Goal: Find contact information: Find contact information

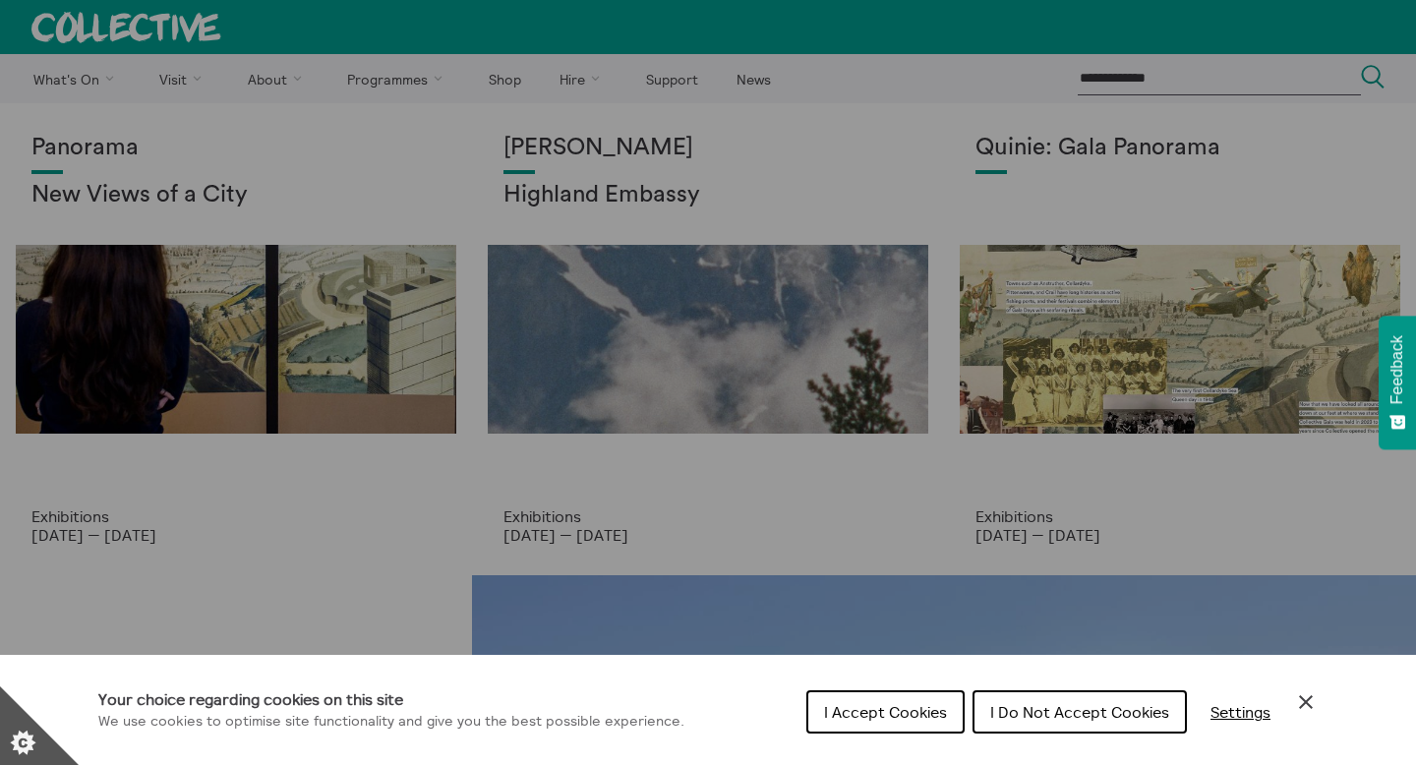
click at [892, 712] on span "I Accept Cookies" at bounding box center [885, 712] width 123 height 20
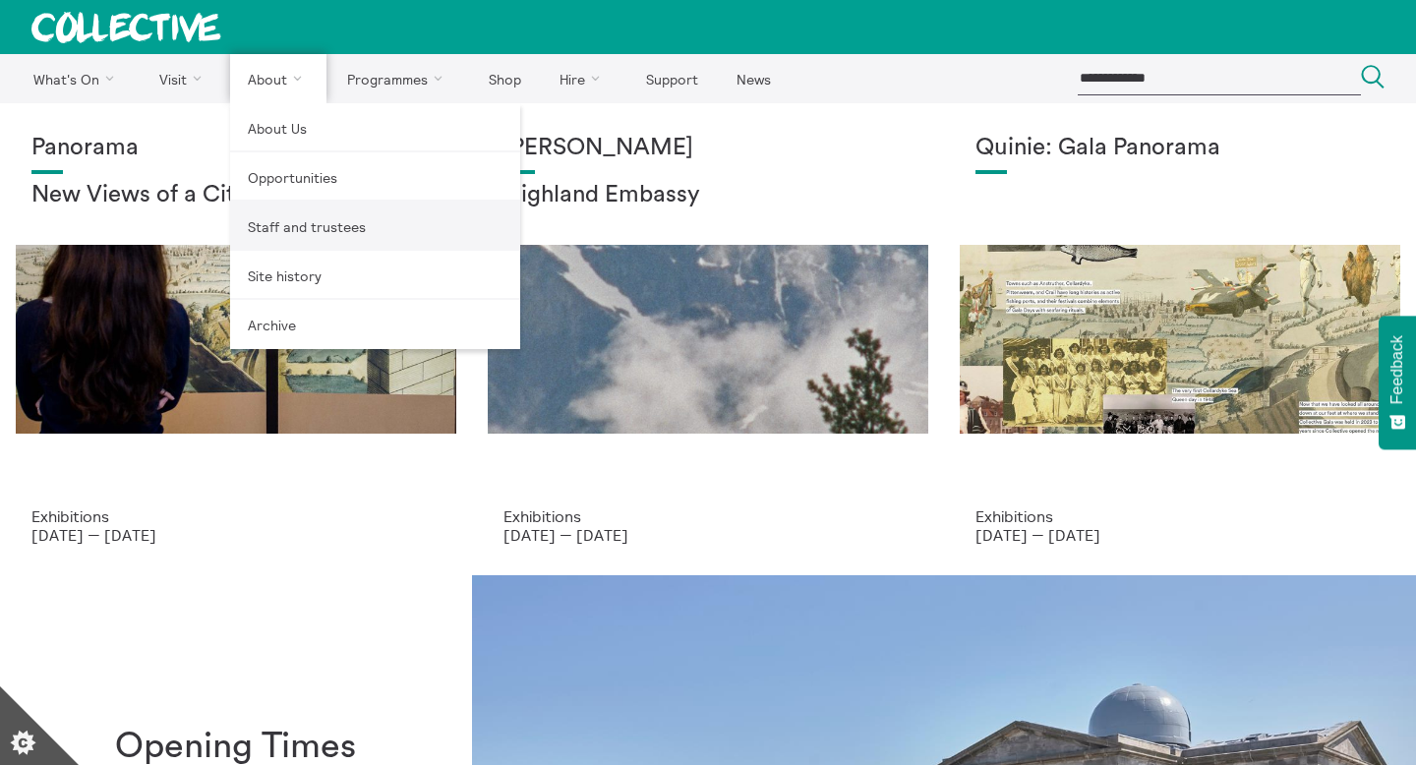
click at [336, 216] on link "Staff and trustees" at bounding box center [375, 226] width 290 height 49
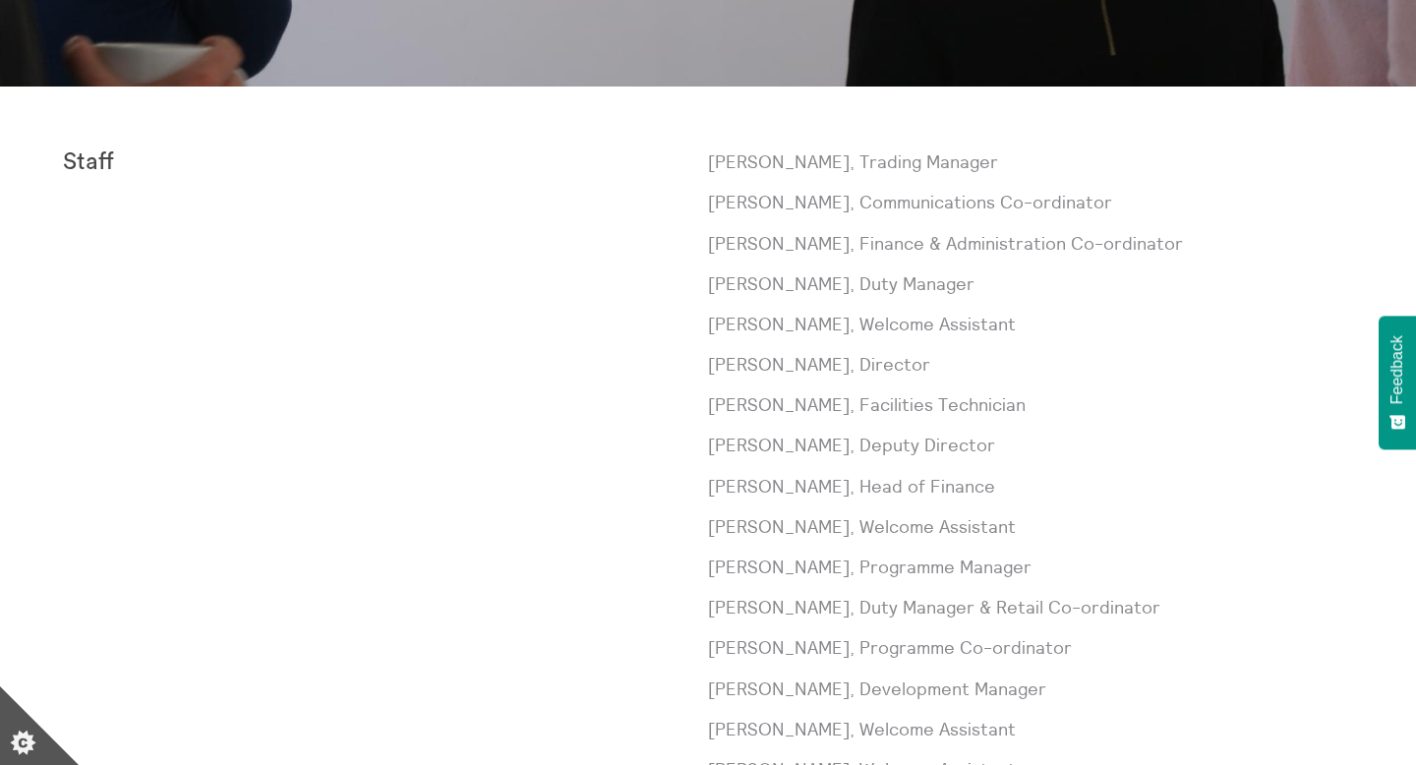
scroll to position [625, 0]
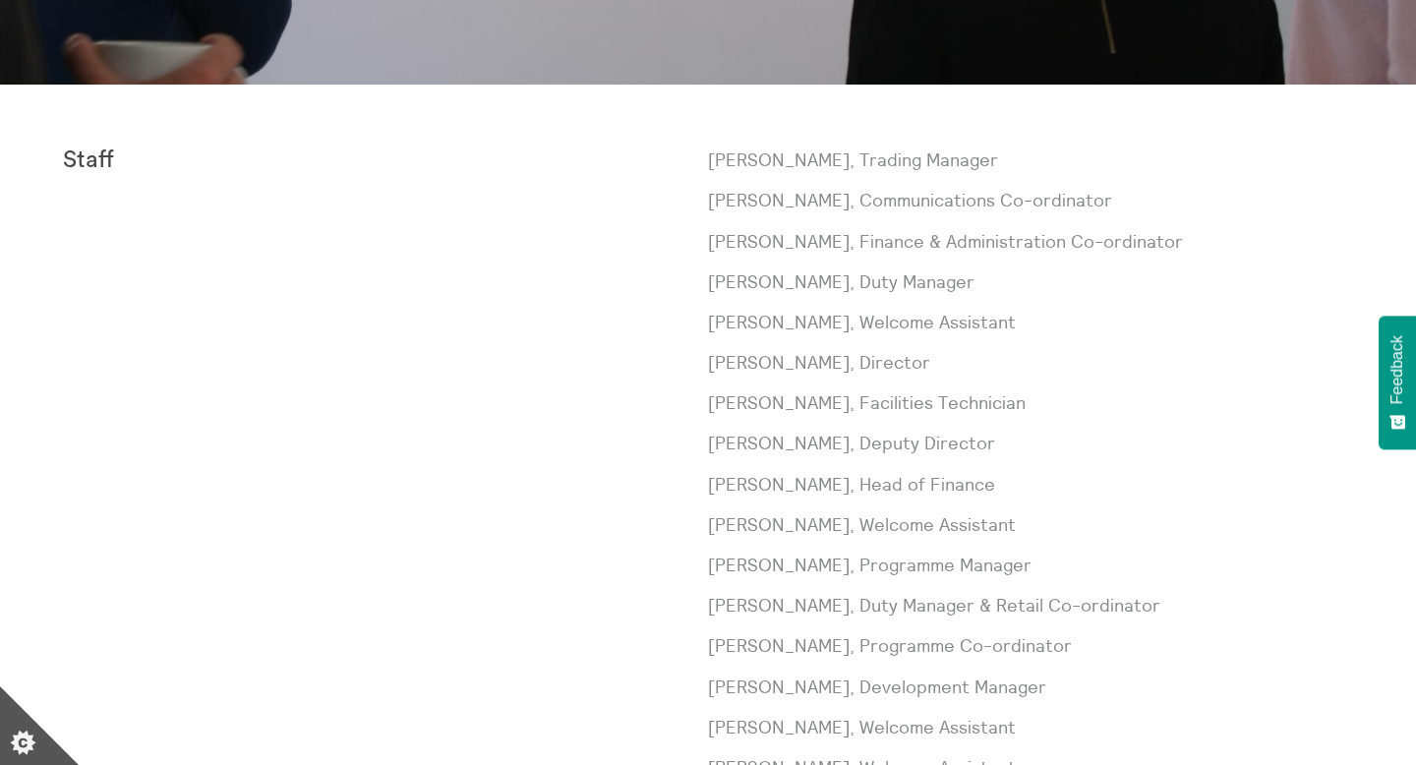
click at [975, 204] on p "Laura Baliman, Communications Co-ordinator" at bounding box center [1030, 200] width 645 height 25
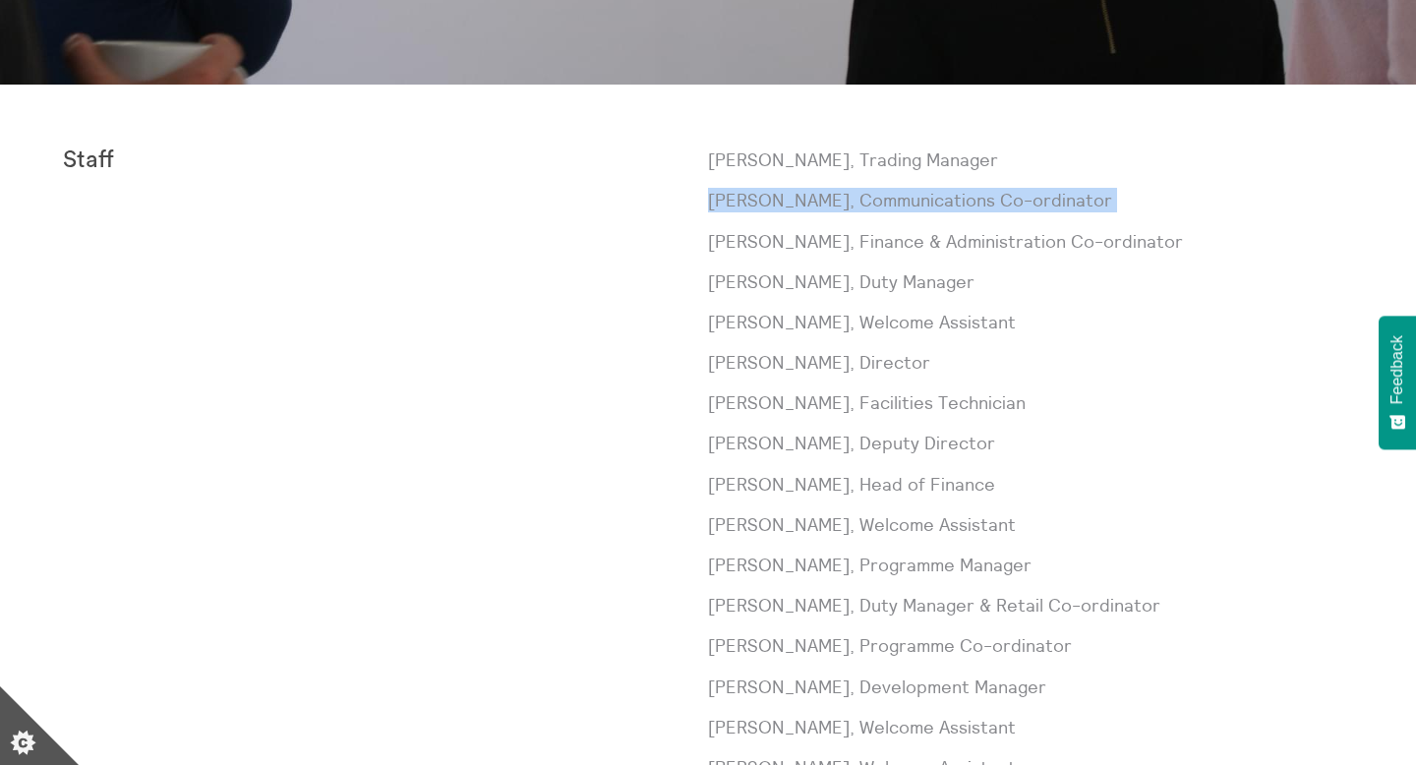
click at [975, 204] on p "Laura Baliman, Communications Co-ordinator" at bounding box center [1030, 200] width 645 height 25
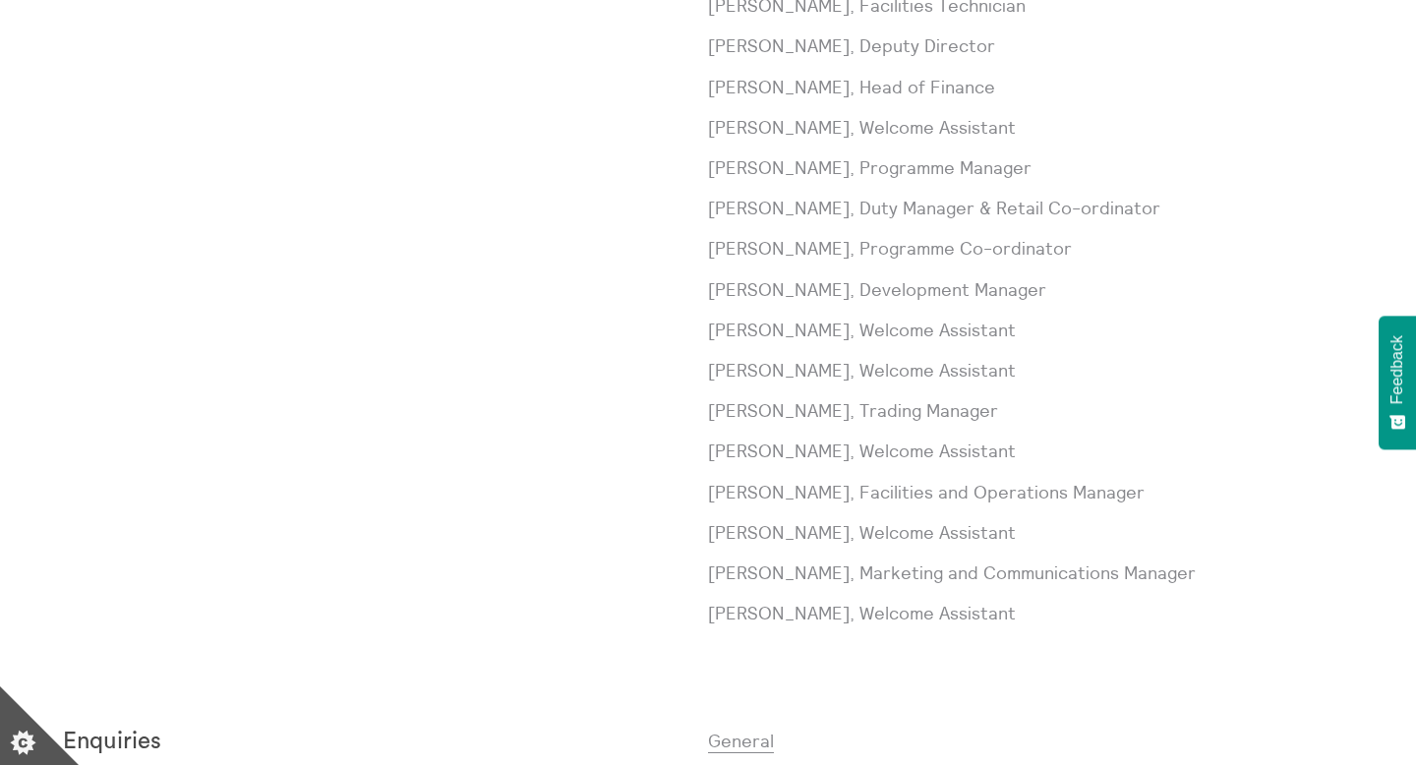
scroll to position [1028, 0]
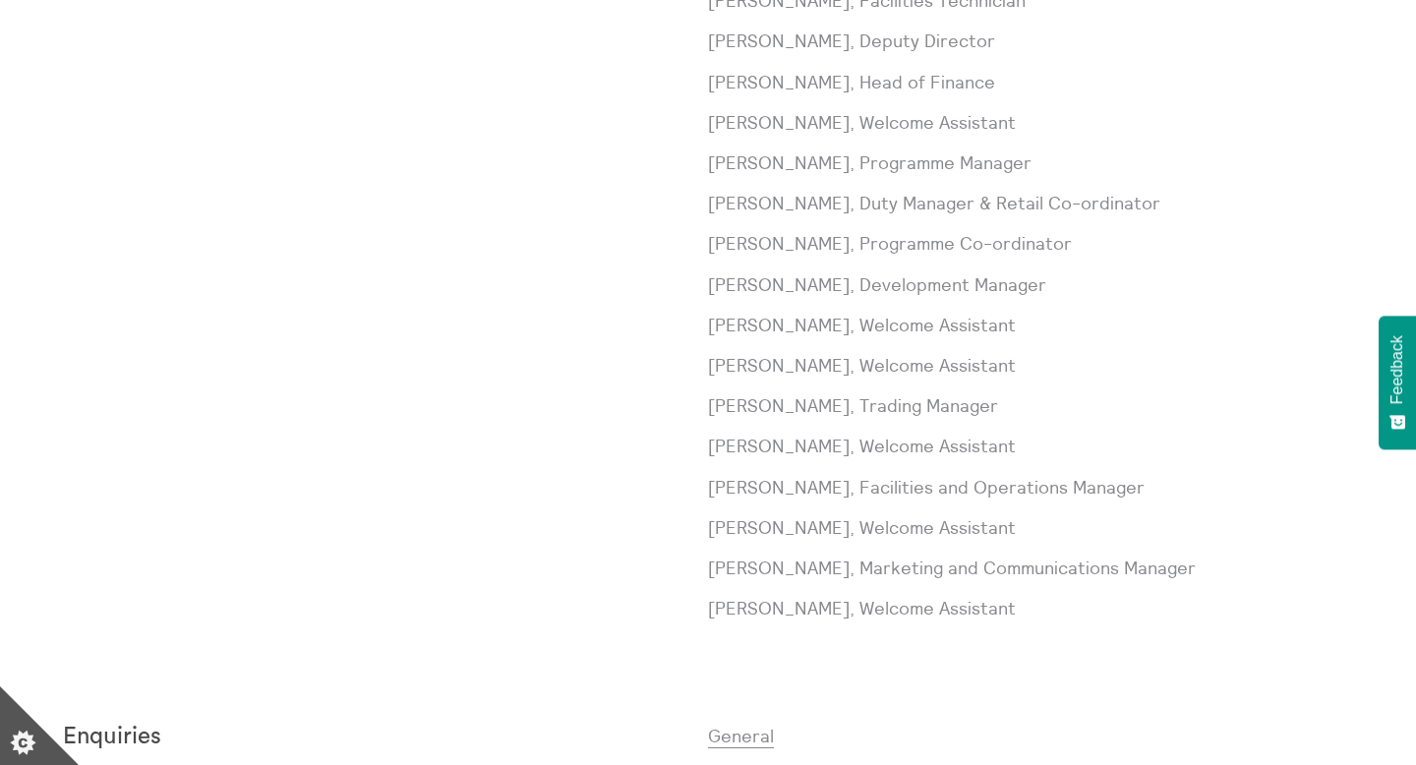
click at [1012, 563] on p "Becca Scott, Marketing and Communications Manager" at bounding box center [1030, 568] width 645 height 25
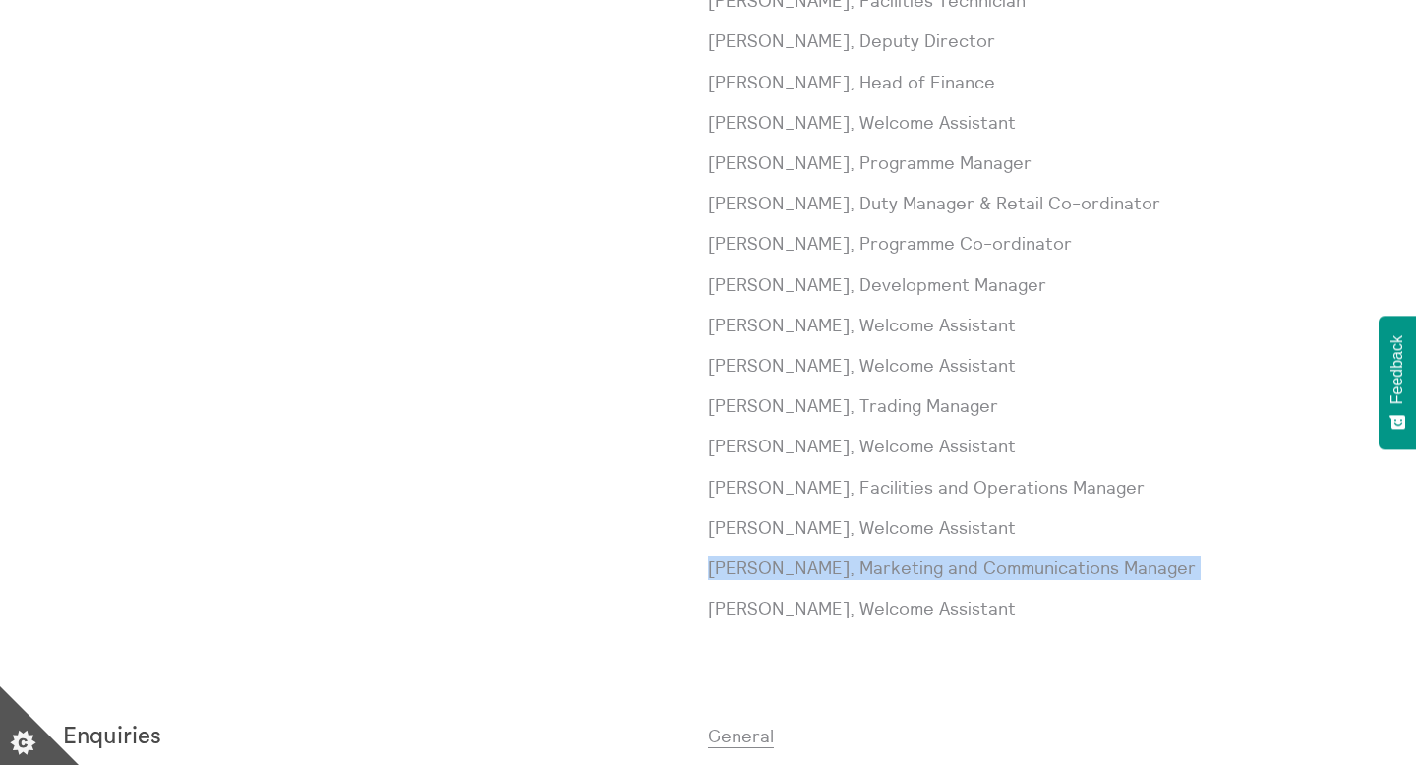
click at [1012, 563] on p "Becca Scott, Marketing and Communications Manager" at bounding box center [1030, 568] width 645 height 25
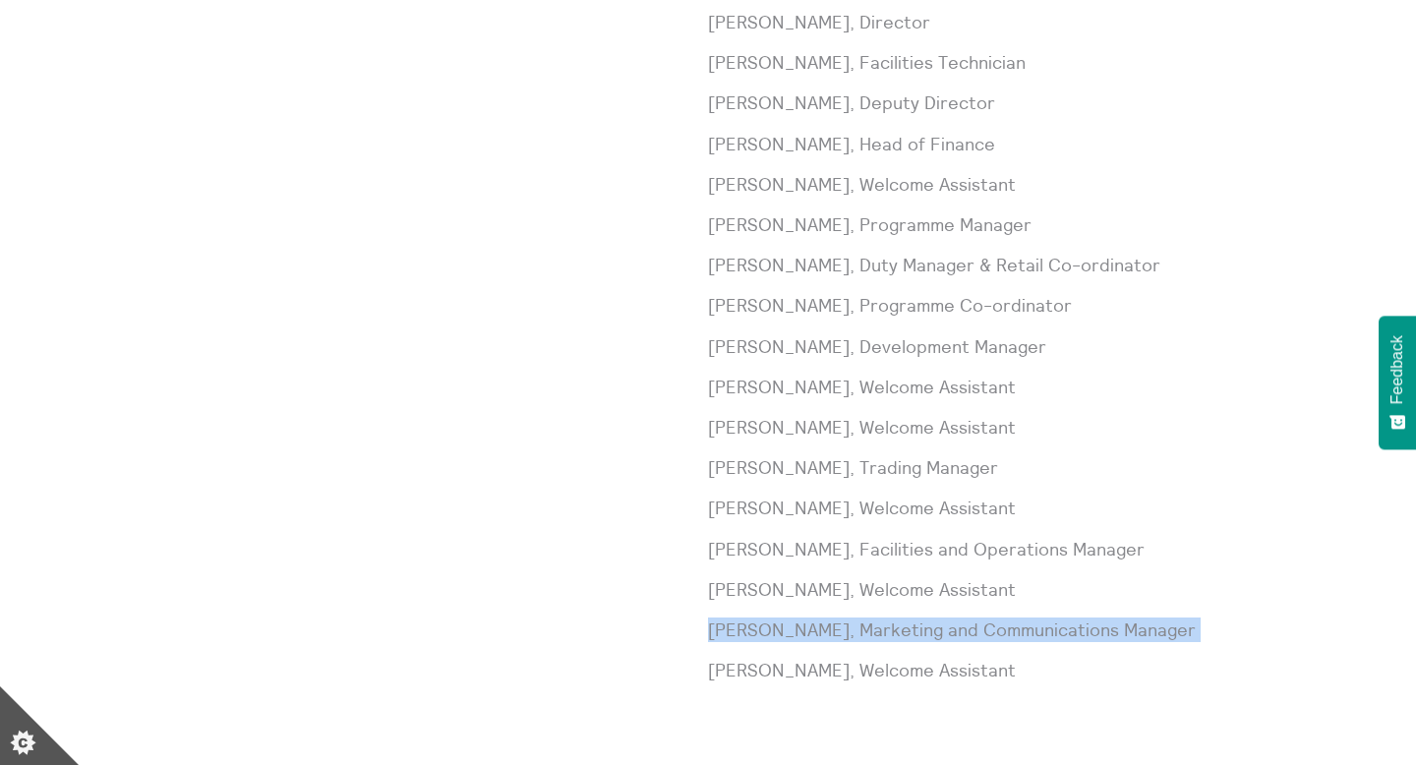
scroll to position [994, 0]
